Goal: Task Accomplishment & Management: Complete application form

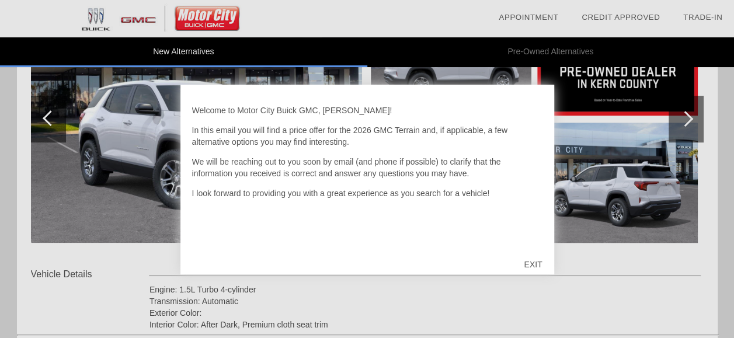
scroll to position [234, 0]
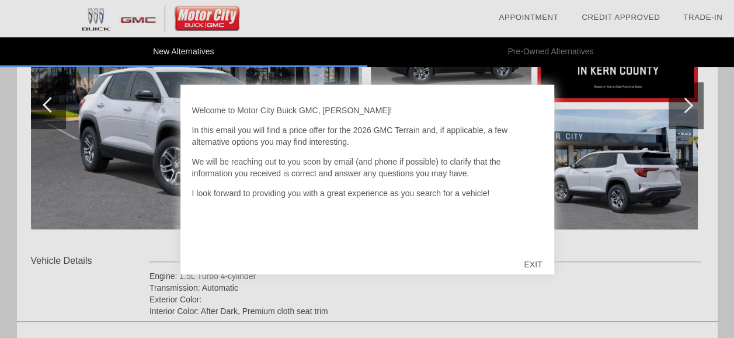
click at [529, 259] on div "EXIT" at bounding box center [532, 264] width 41 height 35
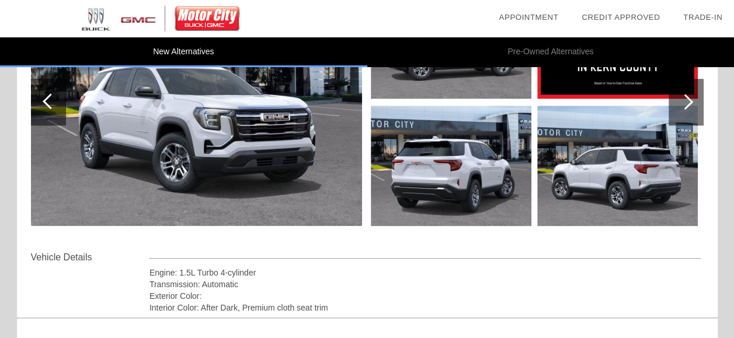
scroll to position [120, 0]
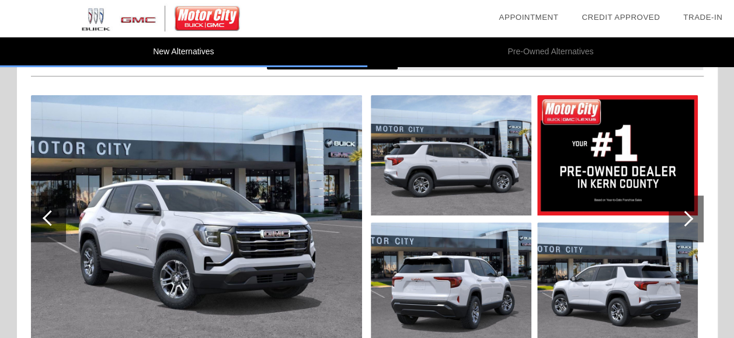
click at [692, 221] on div at bounding box center [685, 219] width 35 height 47
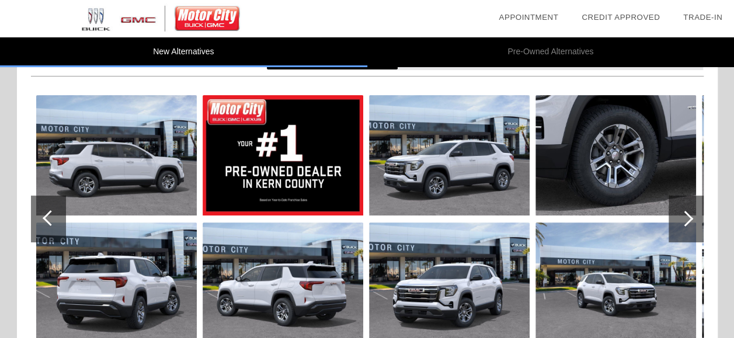
click at [692, 221] on div at bounding box center [685, 219] width 35 height 47
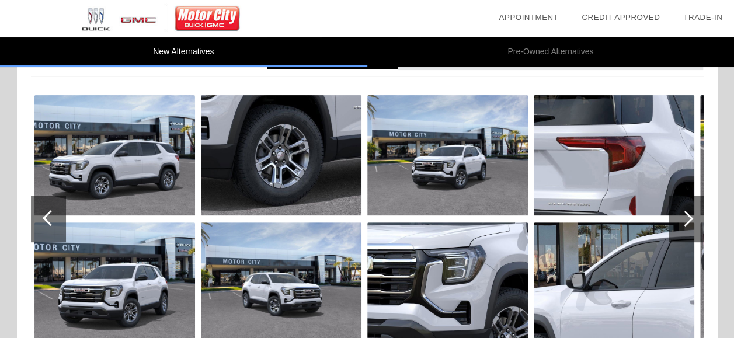
click at [693, 218] on div at bounding box center [685, 219] width 35 height 47
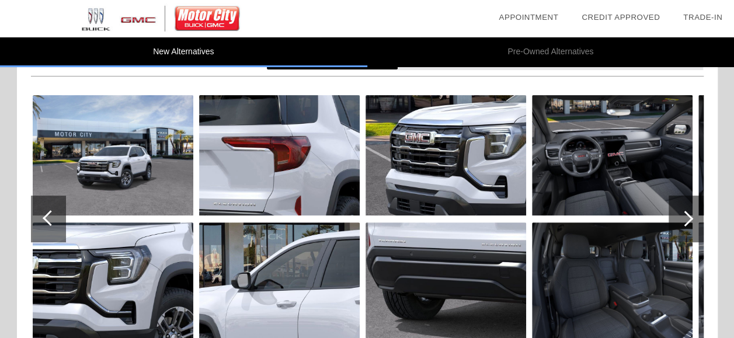
click at [691, 220] on div at bounding box center [685, 219] width 35 height 47
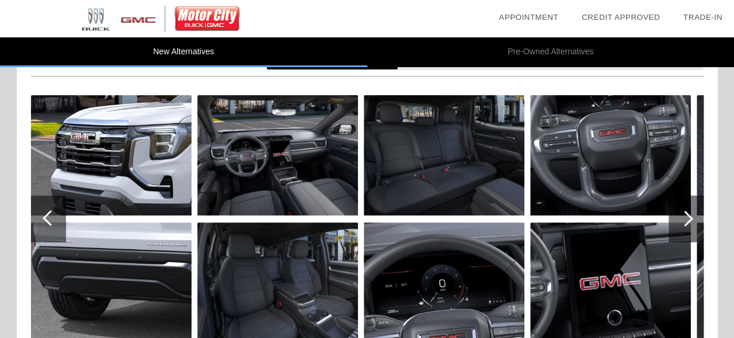
click at [687, 217] on div at bounding box center [685, 219] width 16 height 16
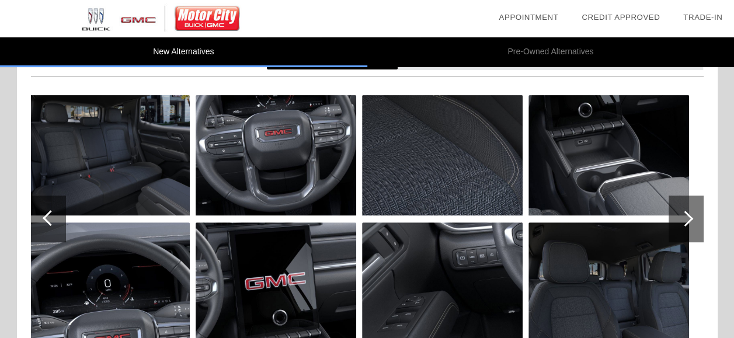
click at [687, 217] on div at bounding box center [685, 219] width 16 height 16
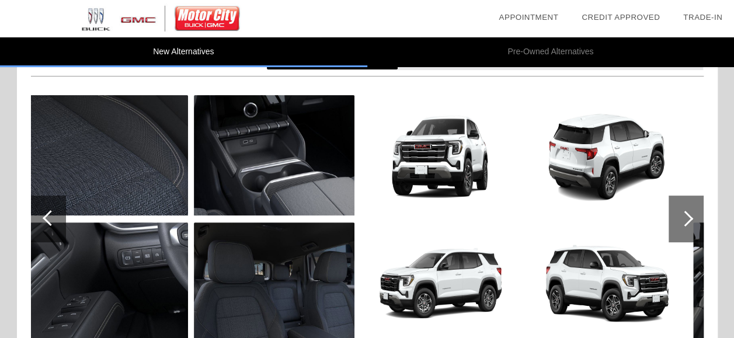
click at [687, 217] on div at bounding box center [685, 219] width 16 height 16
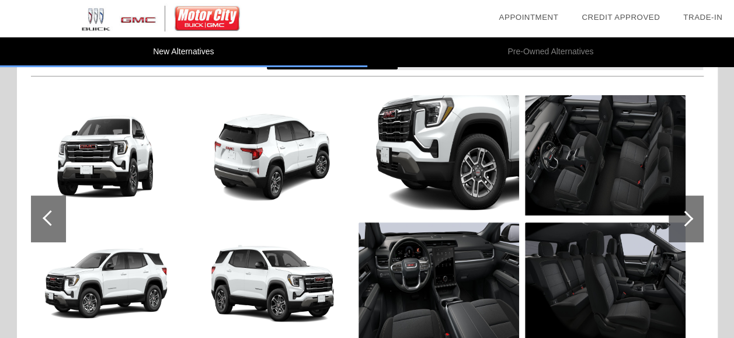
click at [687, 217] on div at bounding box center [685, 219] width 16 height 16
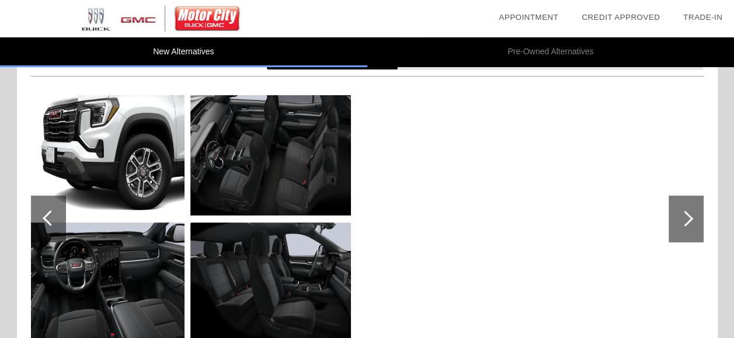
click at [687, 217] on div at bounding box center [685, 219] width 16 height 16
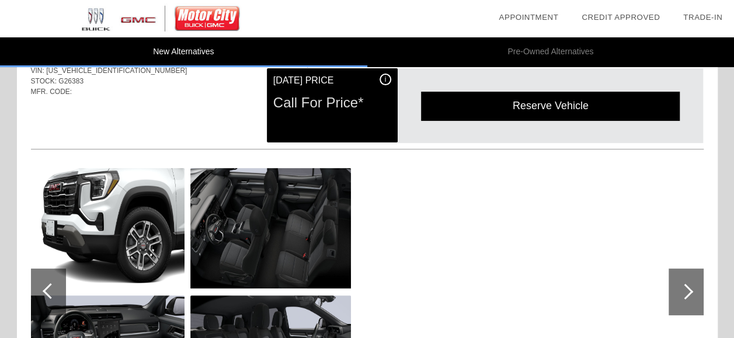
scroll to position [0, 0]
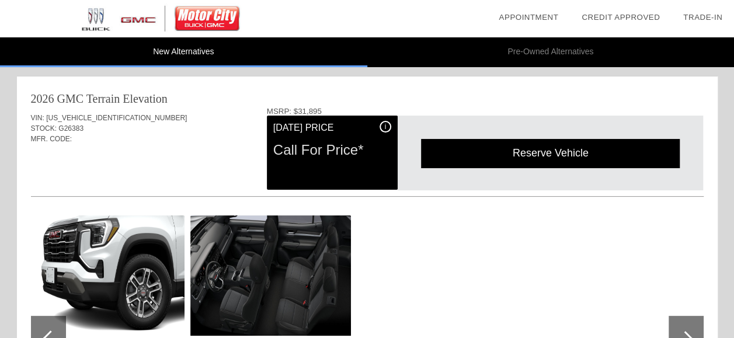
click at [382, 127] on div "i" at bounding box center [385, 127] width 12 height 12
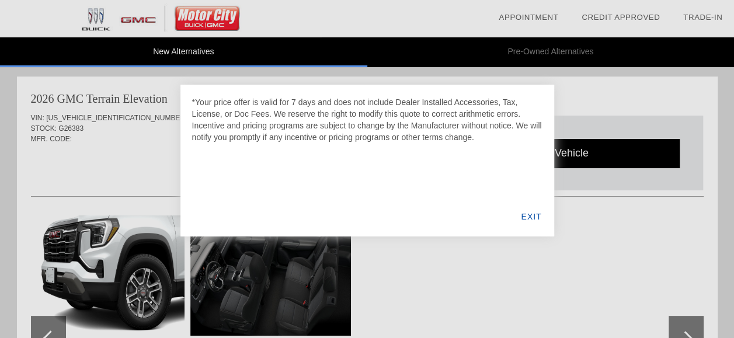
click at [534, 218] on div "EXIT" at bounding box center [530, 217] width 45 height 40
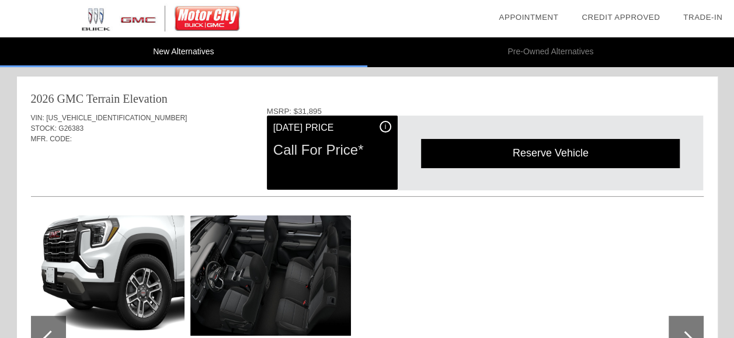
click at [615, 16] on link "Credit Approved" at bounding box center [620, 17] width 78 height 9
